Goal: Information Seeking & Learning: Learn about a topic

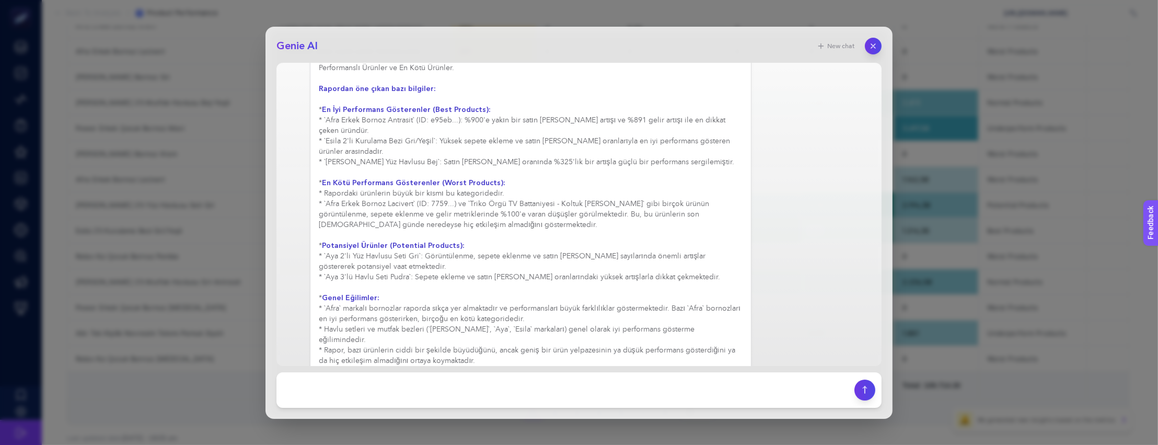
scroll to position [401, 0]
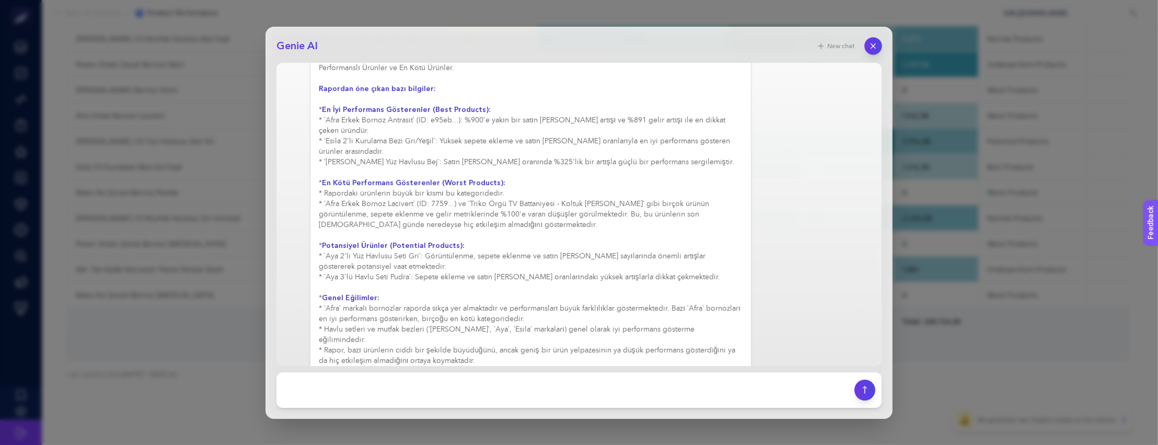
click at [877, 47] on icon "button" at bounding box center [873, 45] width 9 height 9
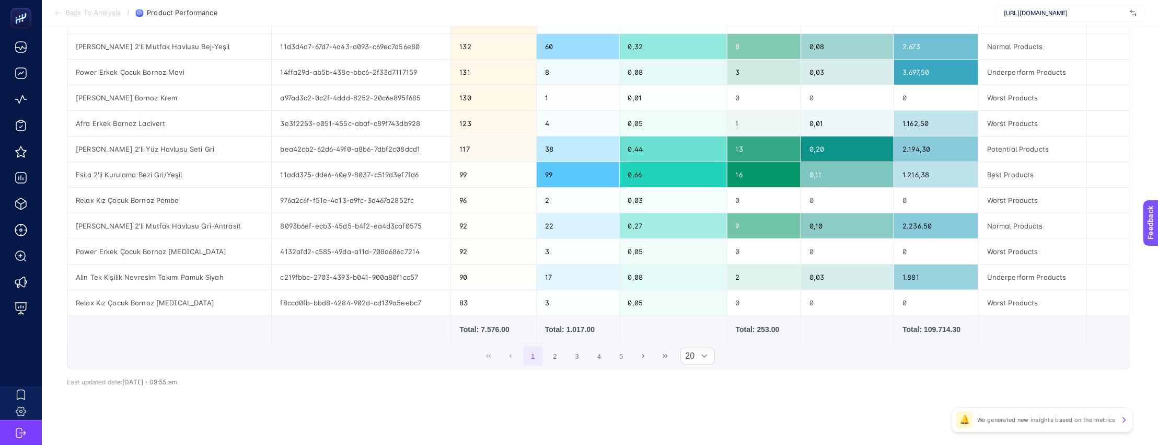
scroll to position [385, 0]
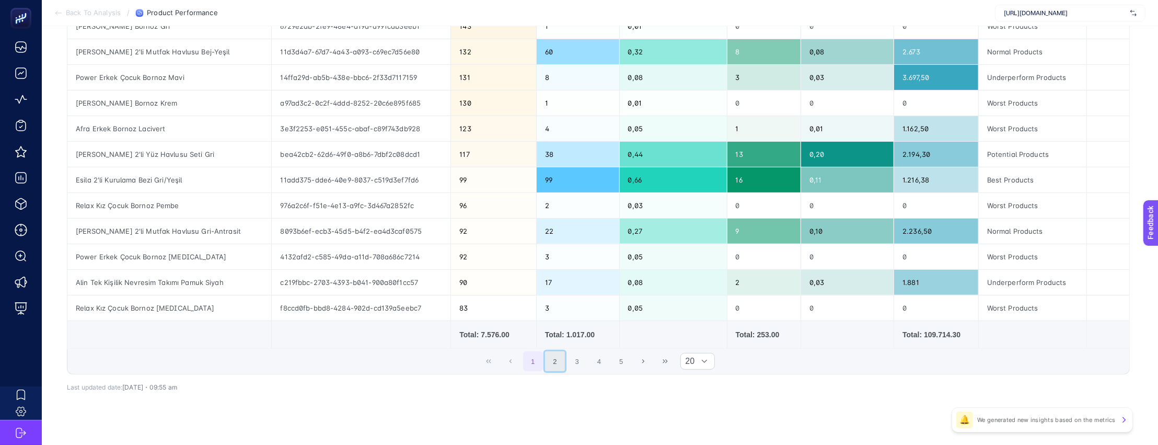
click at [559, 371] on button "2" at bounding box center [555, 361] width 20 height 20
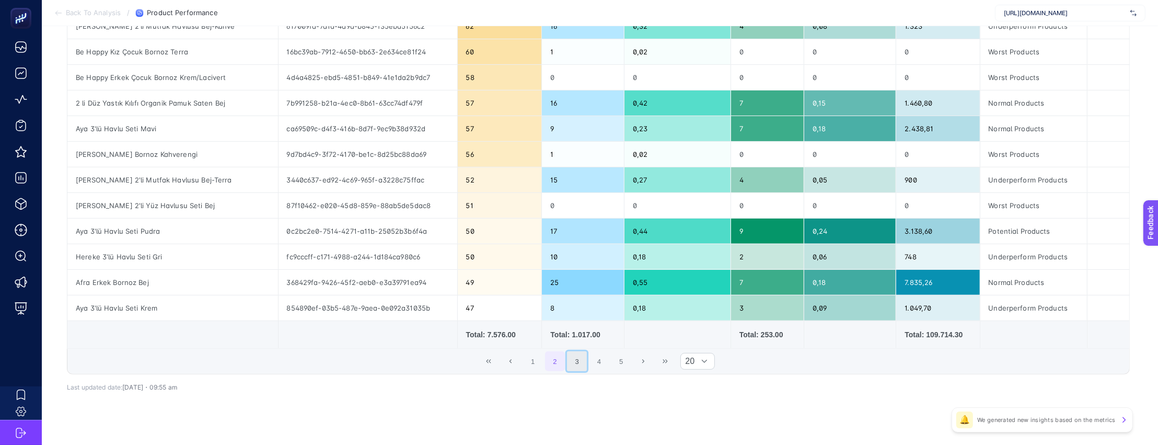
click at [579, 363] on button "3" at bounding box center [577, 361] width 20 height 20
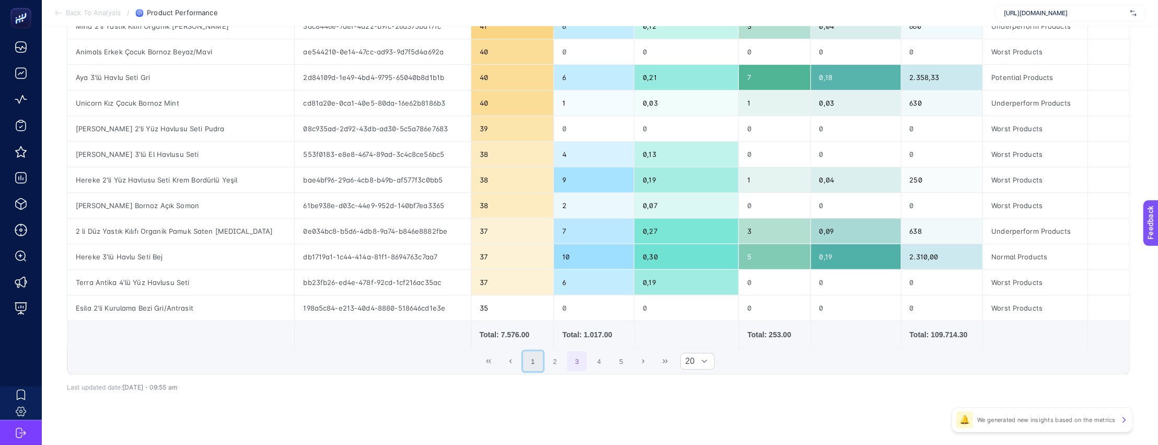
click at [543, 368] on button "1" at bounding box center [533, 361] width 20 height 20
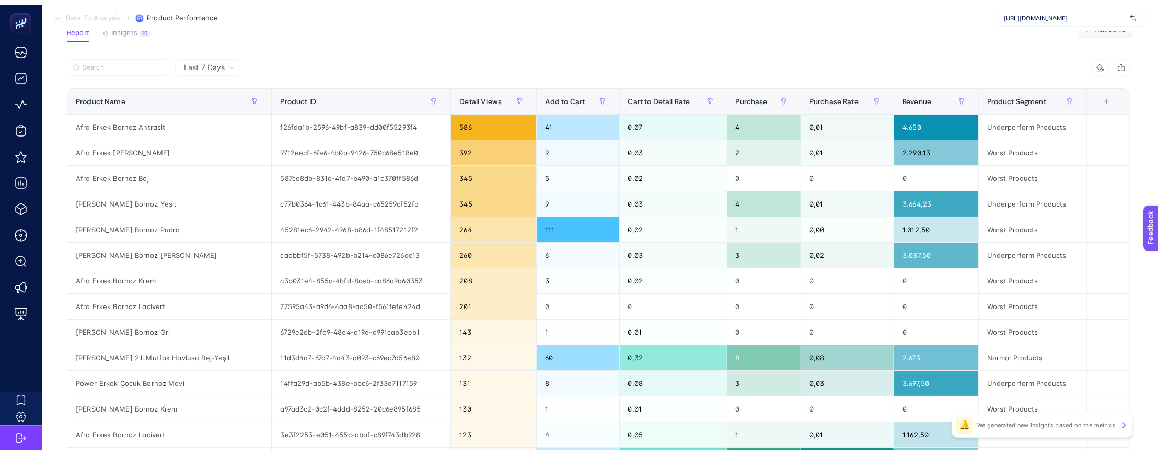
scroll to position [9, 0]
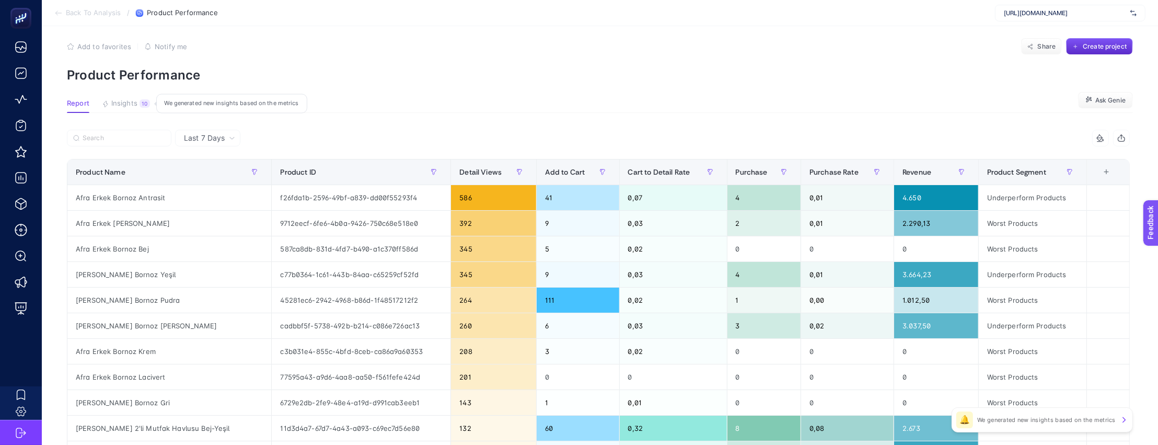
click at [131, 99] on span "Insights" at bounding box center [124, 103] width 26 height 8
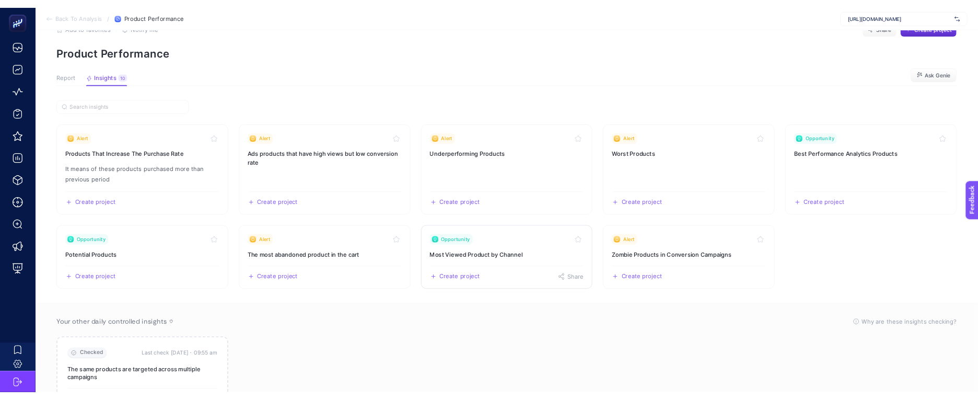
scroll to position [88, 0]
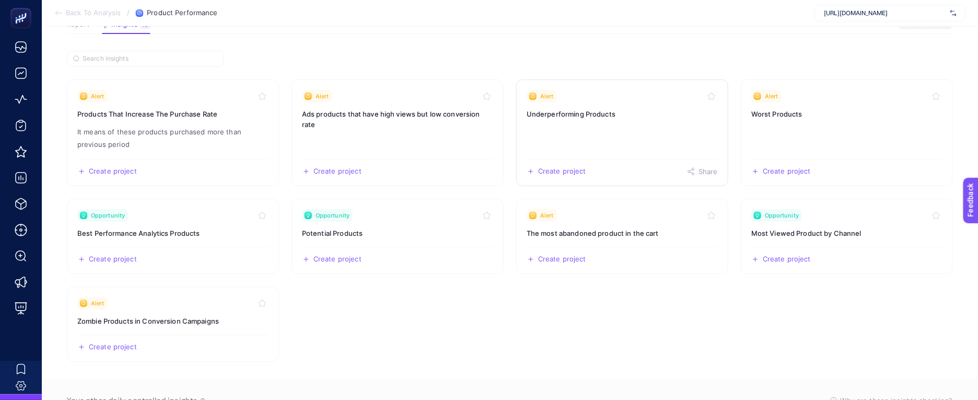
click at [618, 113] on h3 "Underperforming Products" at bounding box center [622, 114] width 191 height 10
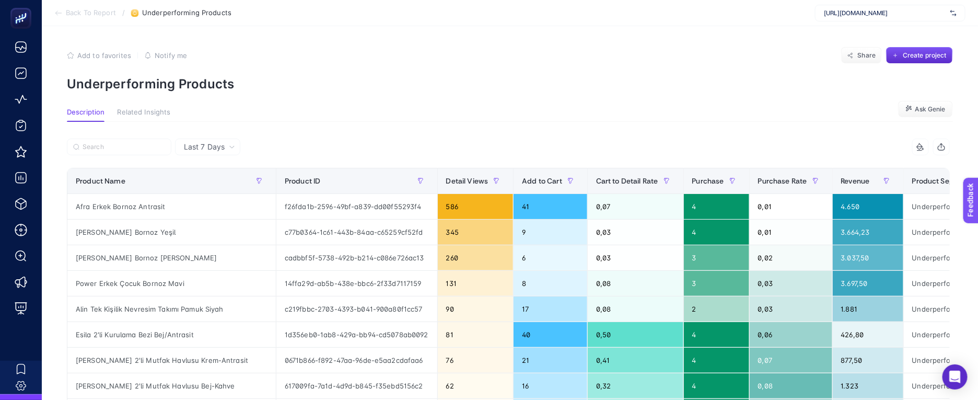
click at [66, 9] on span "Back To Report" at bounding box center [91, 13] width 50 height 8
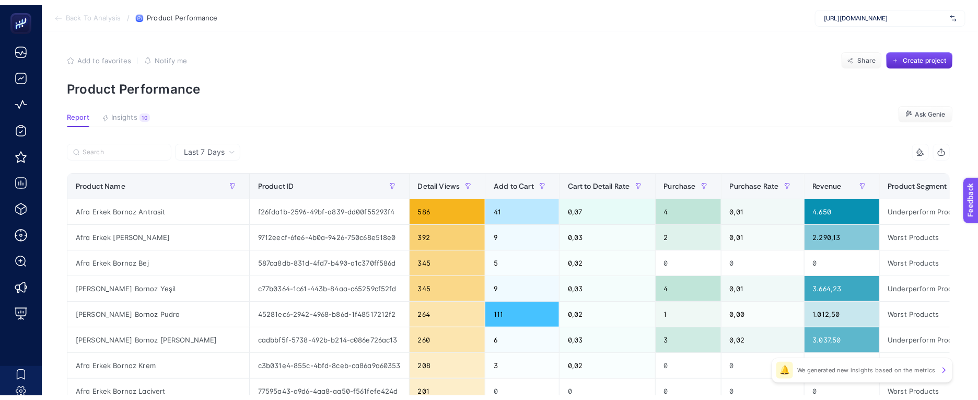
scroll to position [18, 0]
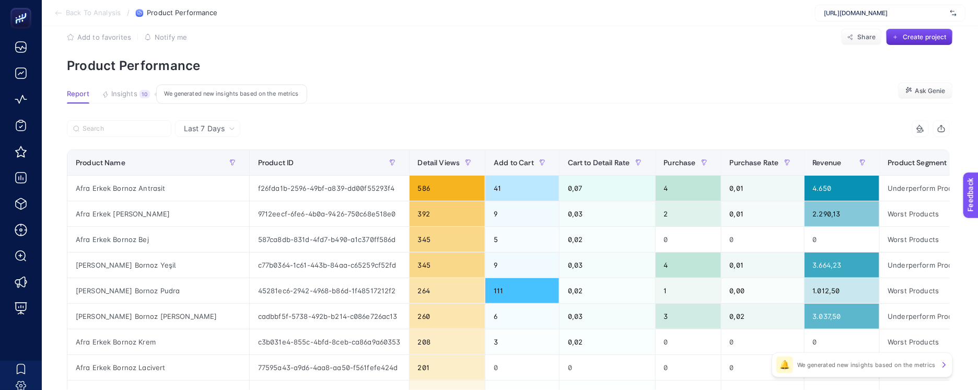
click at [130, 96] on span "Insights" at bounding box center [124, 94] width 26 height 8
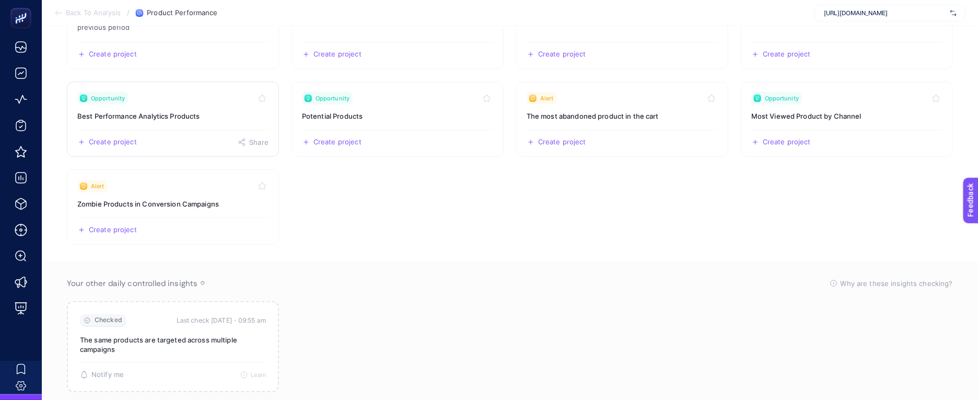
click at [233, 132] on div "Create project Share" at bounding box center [172, 138] width 191 height 17
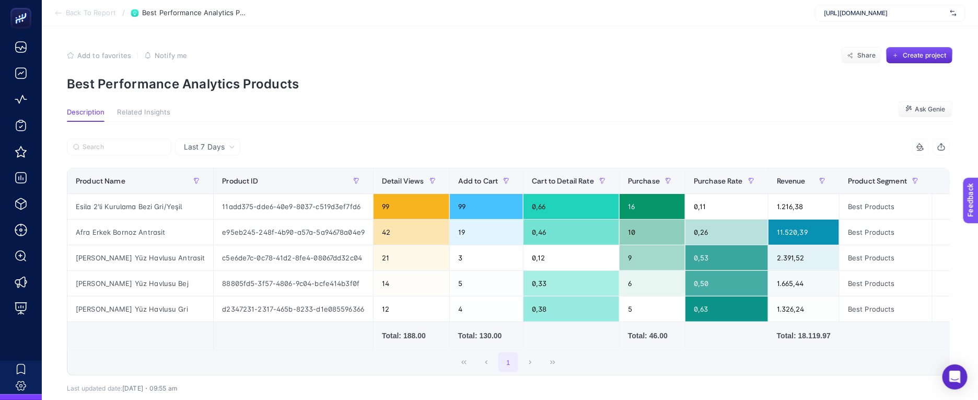
click at [207, 131] on div "Last 7 Days 6 items selected Product Name Product ID Detail Views Add to Cart C…" at bounding box center [509, 284] width 900 height 325
click at [212, 137] on div "Last 7 Days 6 items selected Product Name Product ID Detail Views Add to Cart C…" at bounding box center [509, 284] width 900 height 325
click at [212, 142] on div "Last 7 Days" at bounding box center [207, 147] width 65 height 17
click at [211, 190] on li "Last 30 Days" at bounding box center [207, 187] width 59 height 19
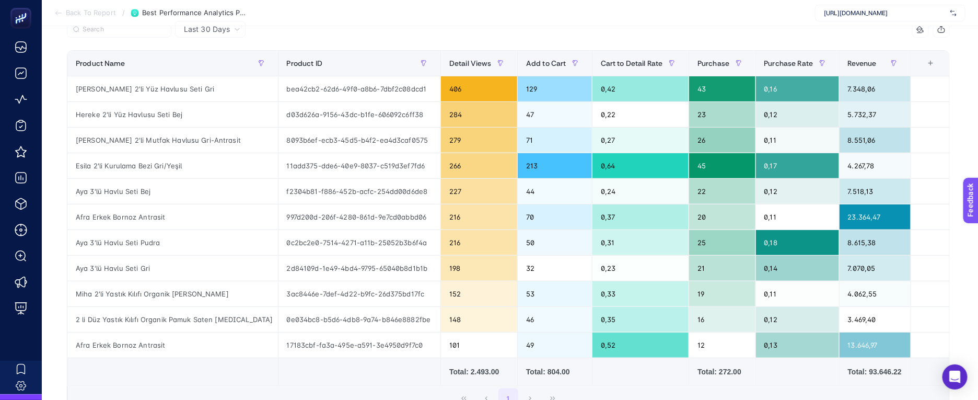
scroll to position [116, 0]
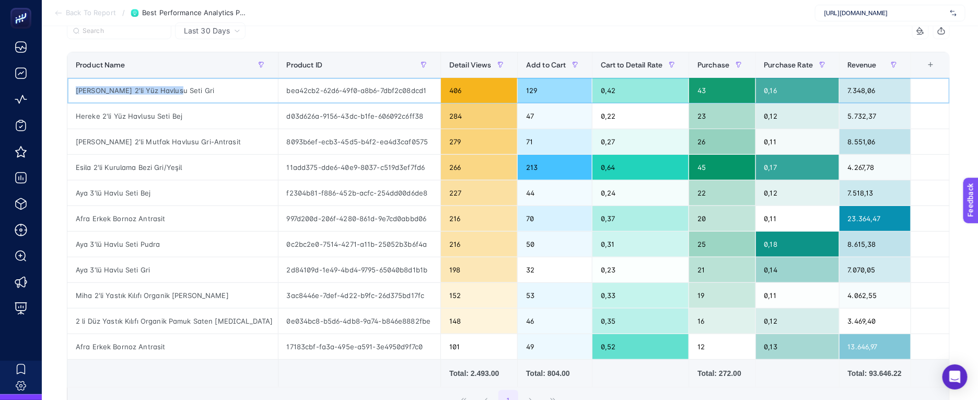
drag, startPoint x: 187, startPoint y: 88, endPoint x: 80, endPoint y: 95, distance: 107.4
click at [64, 95] on div "Last 30 Days 6 items selected Product Name Product ID Detail Views Add to Cart …" at bounding box center [509, 253] width 900 height 462
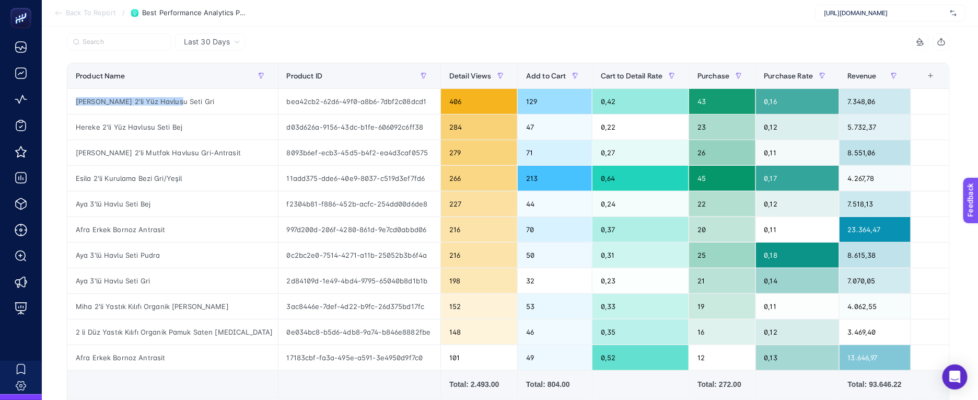
click at [938, 72] on div "+" at bounding box center [931, 76] width 20 height 8
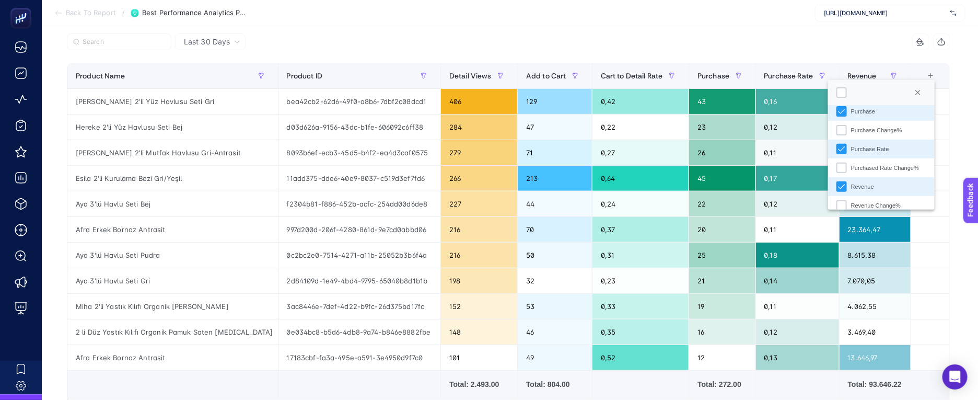
scroll to position [166, 0]
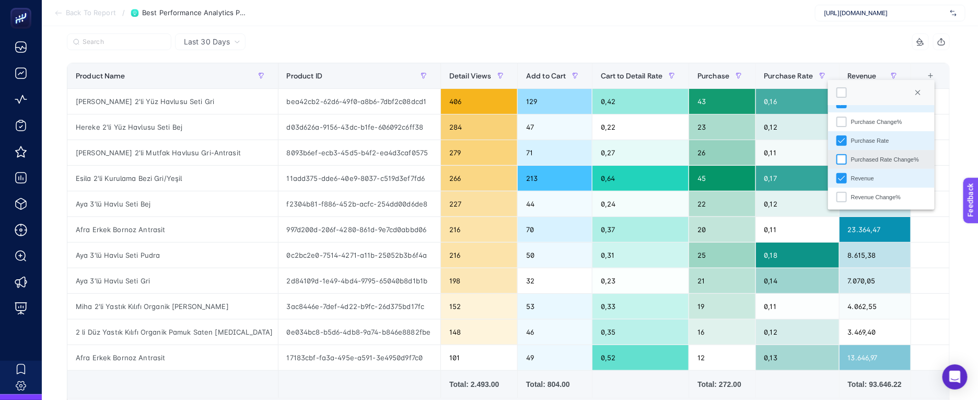
click at [843, 154] on div "Purchased Rate Change%" at bounding box center [842, 159] width 10 height 10
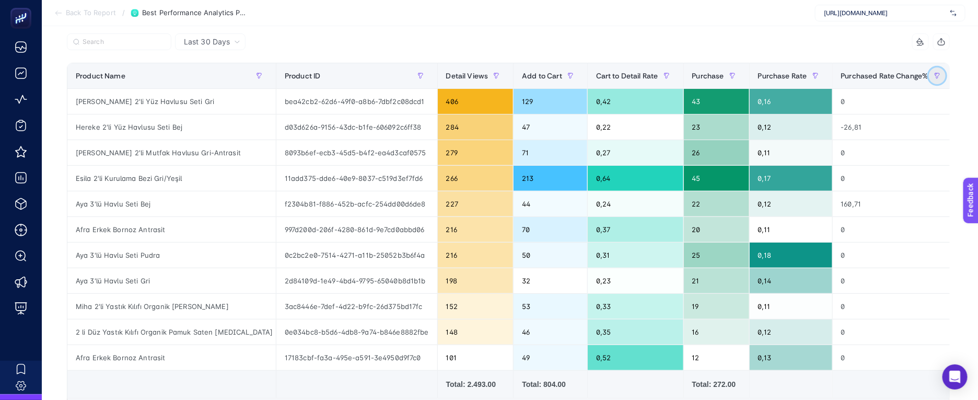
click at [936, 75] on icon "button" at bounding box center [936, 74] width 1 height 2
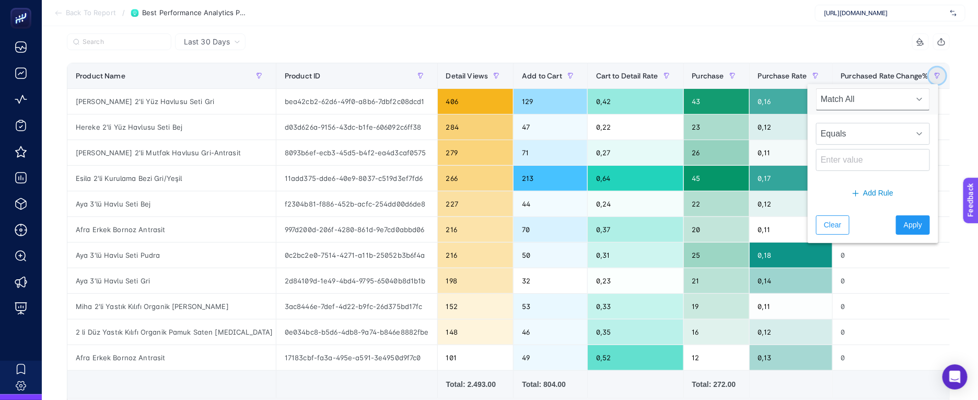
click at [936, 75] on icon "button" at bounding box center [936, 74] width 1 height 2
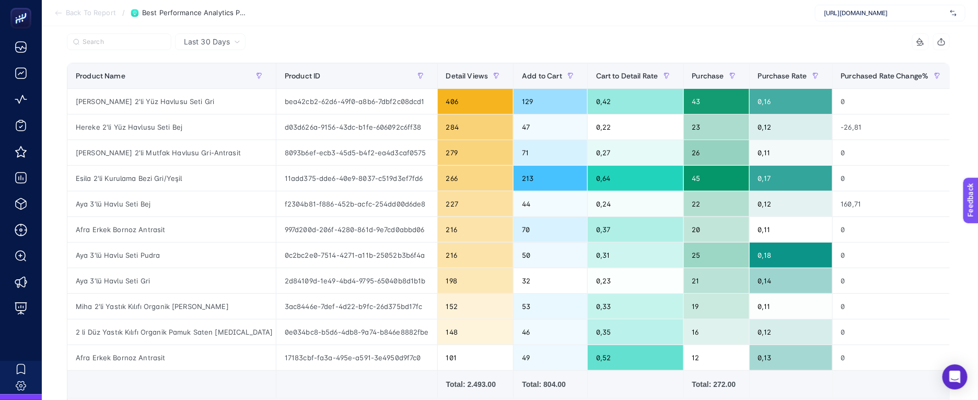
click at [840, 13] on span "[URL][DOMAIN_NAME]" at bounding box center [885, 13] width 122 height 8
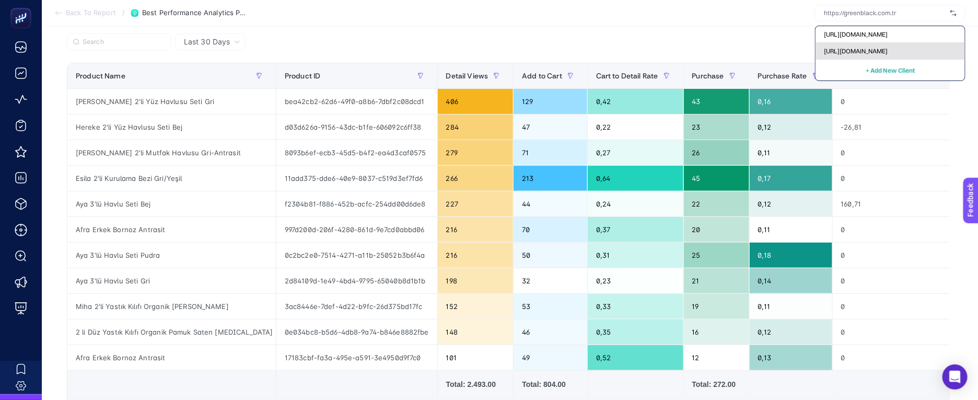
click at [840, 46] on div "[URL][DOMAIN_NAME]" at bounding box center [890, 51] width 149 height 17
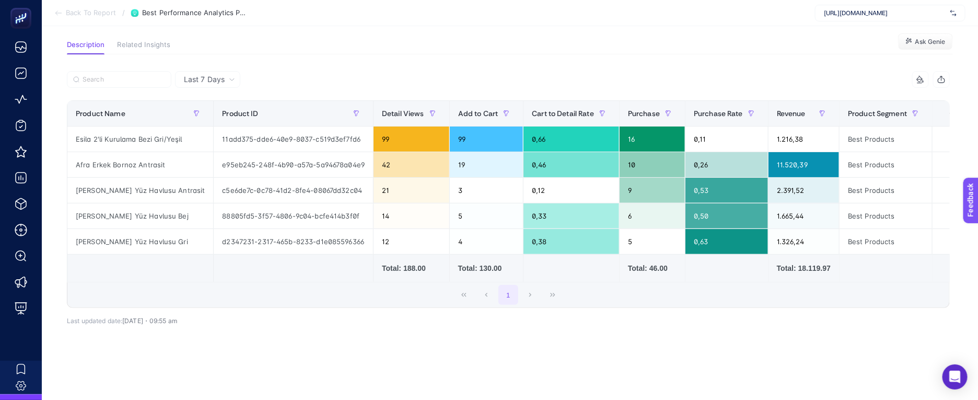
scroll to position [0, 0]
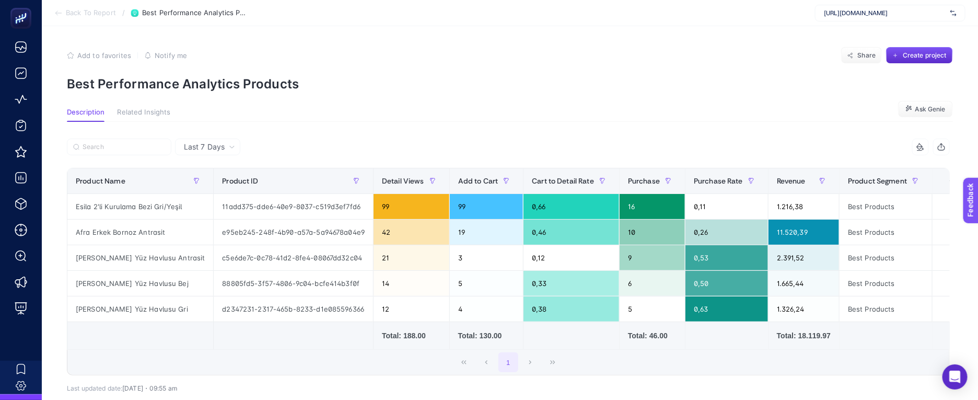
click at [867, 14] on span "[URL][DOMAIN_NAME]" at bounding box center [885, 13] width 122 height 8
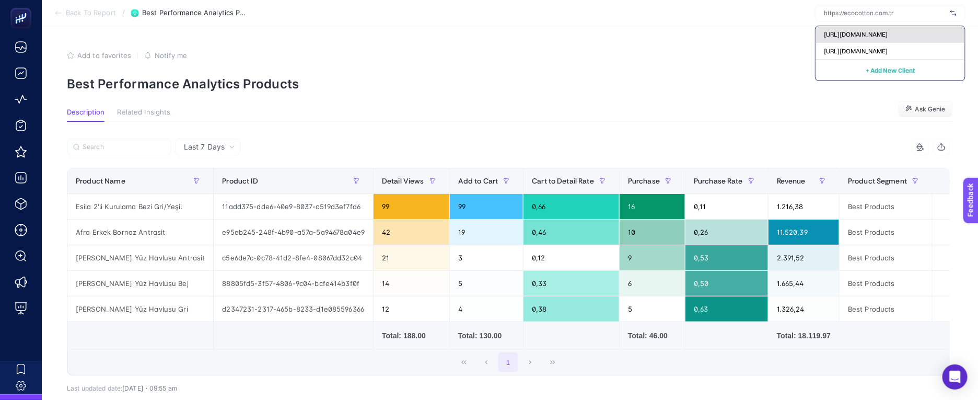
click at [861, 35] on span "[URL][DOMAIN_NAME]" at bounding box center [856, 34] width 64 height 8
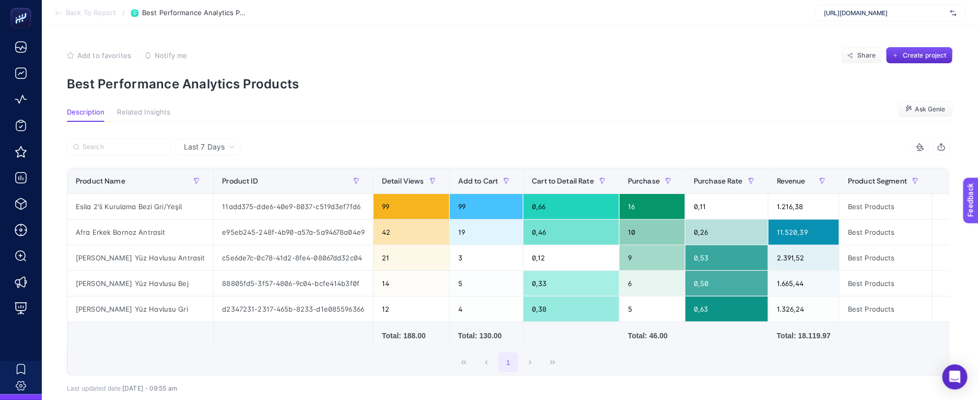
click at [53, 11] on section "Back To Report / Best Performance Analytics Products [URL][DOMAIN_NAME]" at bounding box center [510, 13] width 937 height 26
click at [57, 9] on icon at bounding box center [58, 13] width 8 height 8
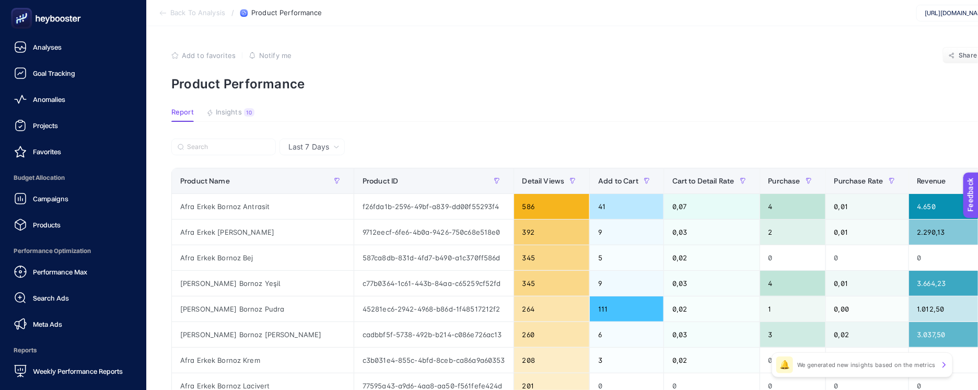
click at [39, 18] on icon at bounding box center [38, 18] width 4 height 6
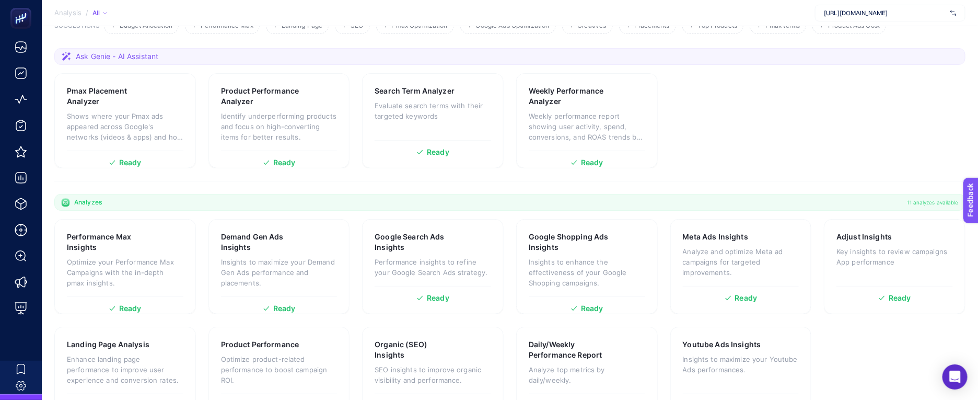
scroll to position [166, 0]
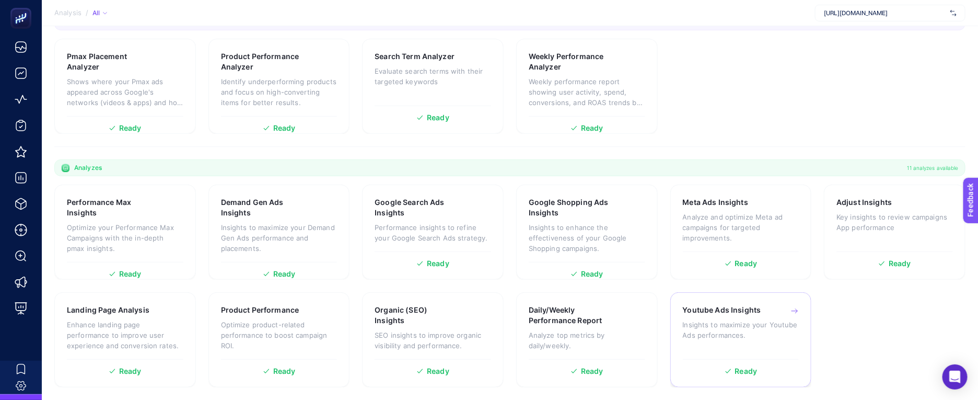
click at [754, 318] on div "Youtube Ads Insights Insights to maximize your Youtube Ads performances." at bounding box center [741, 329] width 117 height 49
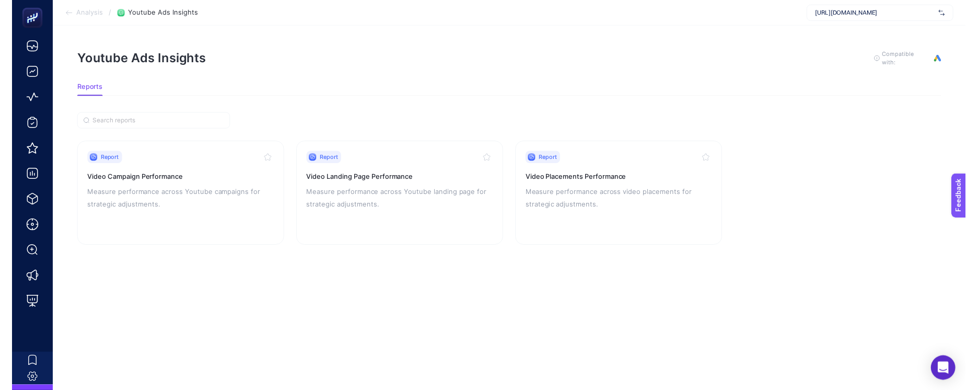
scroll to position [9, 0]
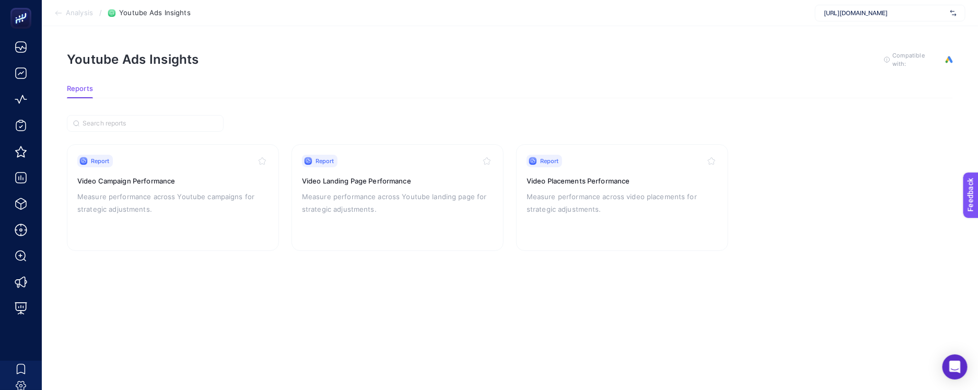
click at [59, 10] on icon at bounding box center [58, 13] width 8 height 8
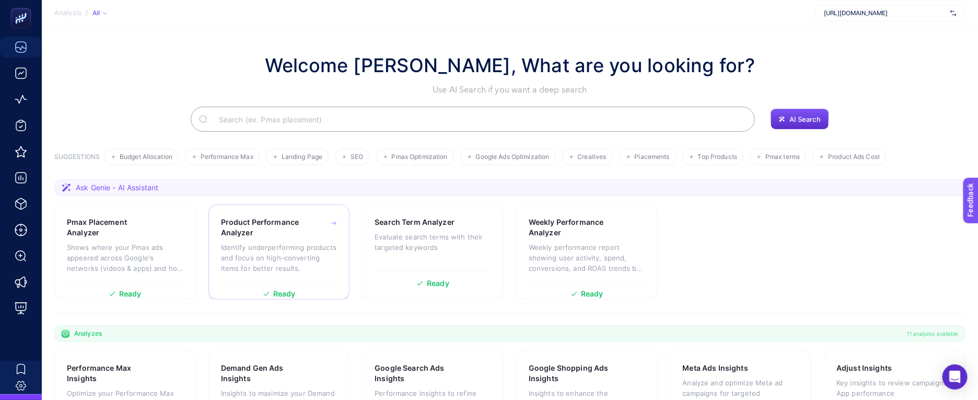
click at [294, 250] on p "Identify underperforming products and focus on high-converting items for better…" at bounding box center [279, 257] width 117 height 31
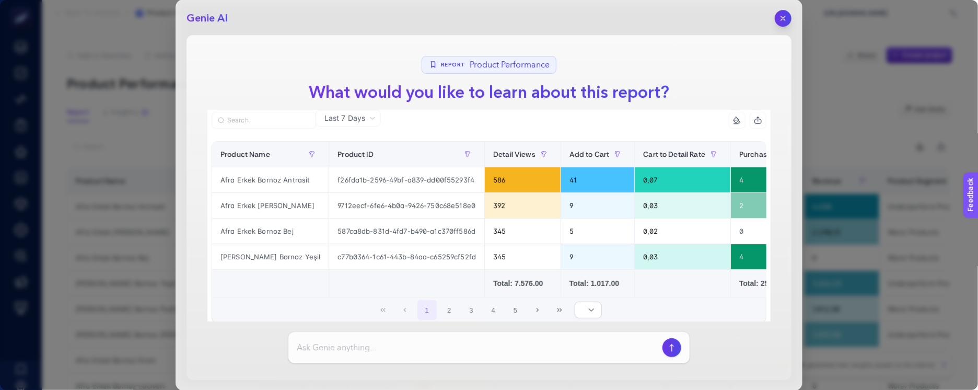
drag, startPoint x: 786, startPoint y: 21, endPoint x: 483, endPoint y: 286, distance: 403.0
click at [486, 286] on div "Genie AI Report Product Performance What would you like to learn about this rep…" at bounding box center [489, 195] width 627 height 392
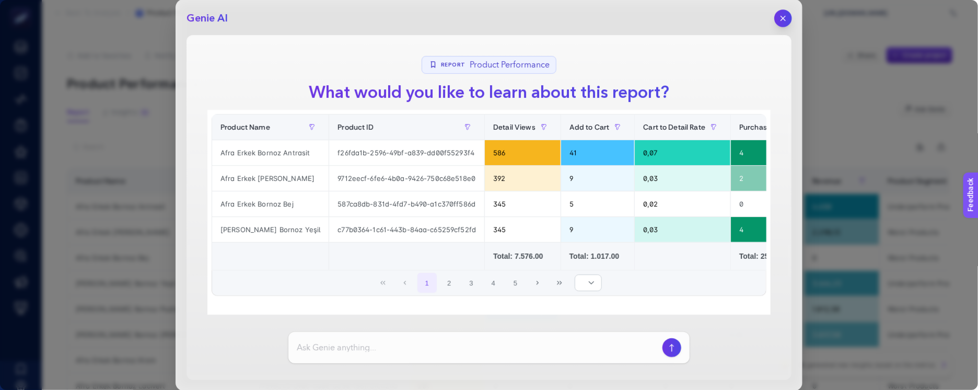
click at [788, 15] on button "button" at bounding box center [784, 18] width 18 height 18
